Goal: Task Accomplishment & Management: Use online tool/utility

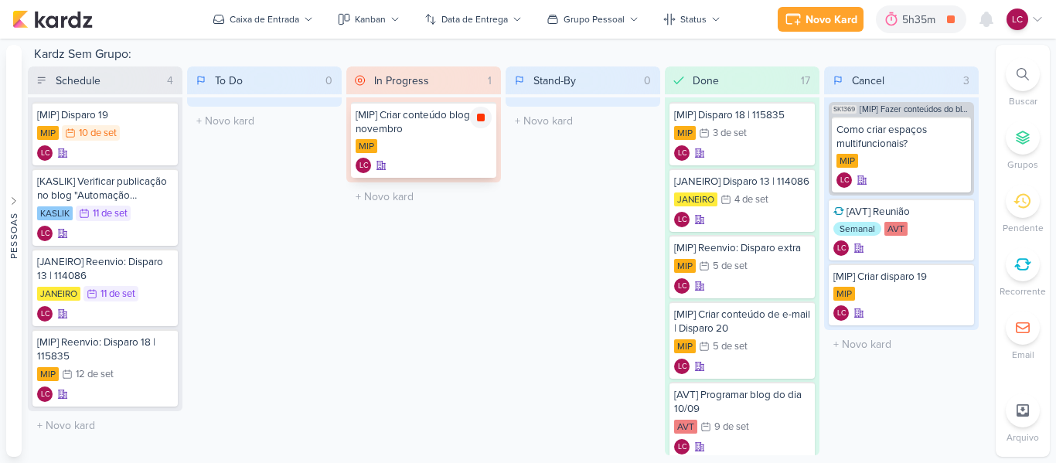
click at [486, 121] on icon at bounding box center [481, 117] width 12 height 12
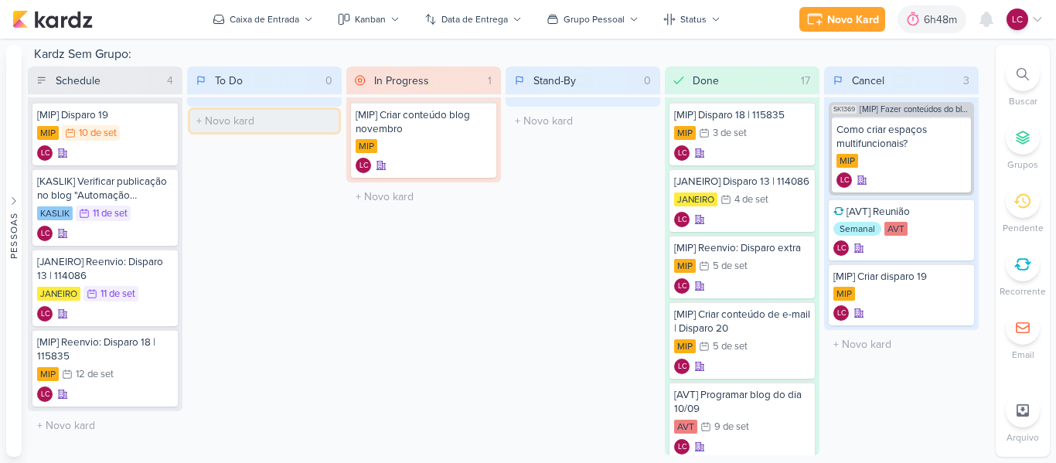
click at [278, 131] on input "text" at bounding box center [264, 121] width 148 height 22
type input "[MIP Incluir conteúdo do Terras de Minas"
click at [251, 130] on div "[MIP Incluir conteúdo do Terras de Minas" at bounding box center [264, 122] width 136 height 28
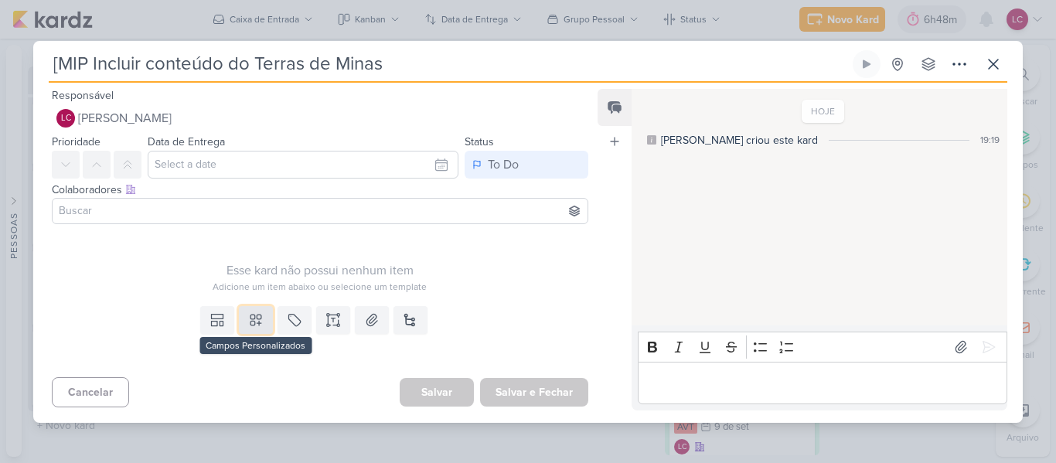
click at [255, 325] on icon at bounding box center [255, 319] width 15 height 15
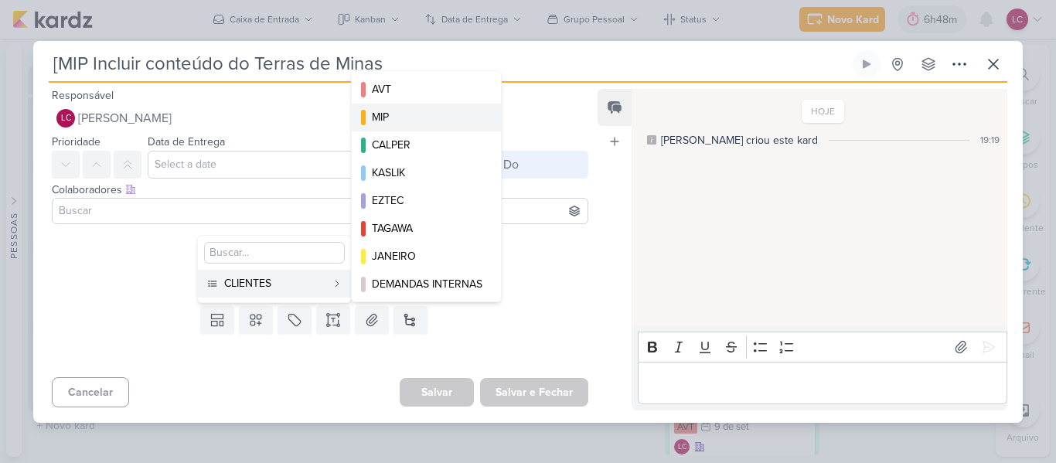
click at [403, 114] on div "MIP" at bounding box center [427, 117] width 111 height 16
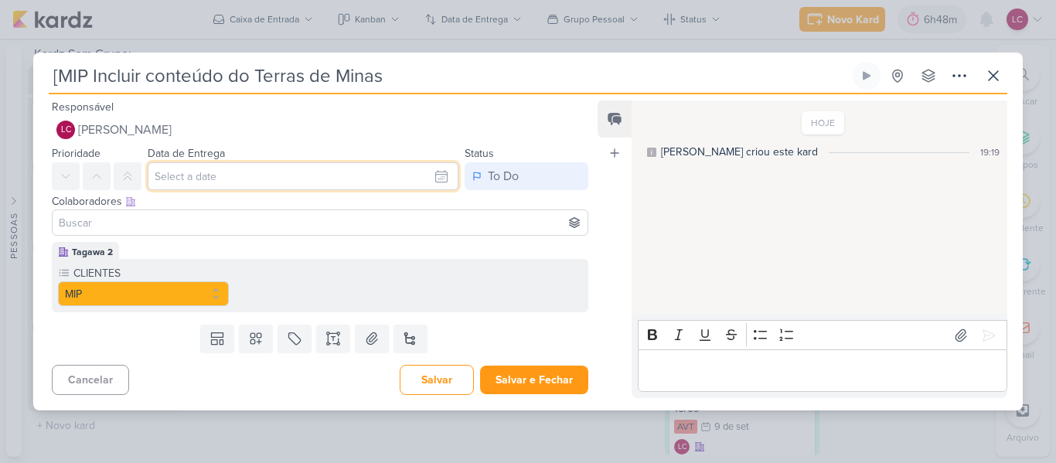
click at [369, 172] on input "text" at bounding box center [303, 176] width 311 height 28
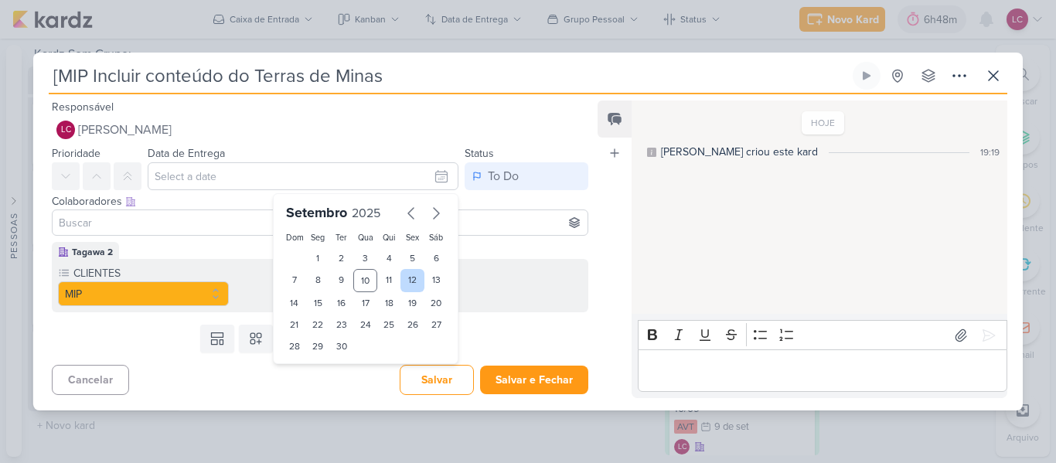
click at [406, 281] on div "12" at bounding box center [412, 280] width 24 height 23
type input "[DATE] 23:59"
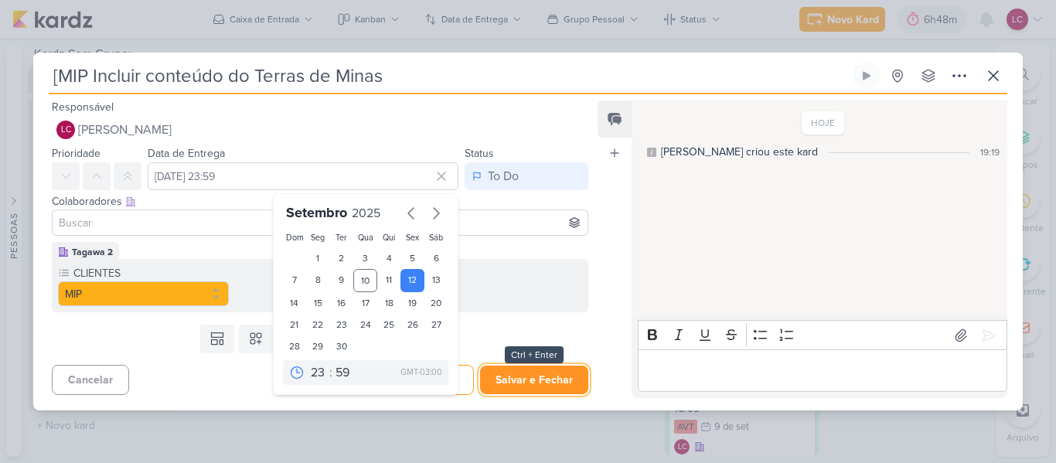
click at [502, 367] on button "Salvar e Fechar" at bounding box center [534, 380] width 108 height 29
